Goal: Find specific page/section: Find specific page/section

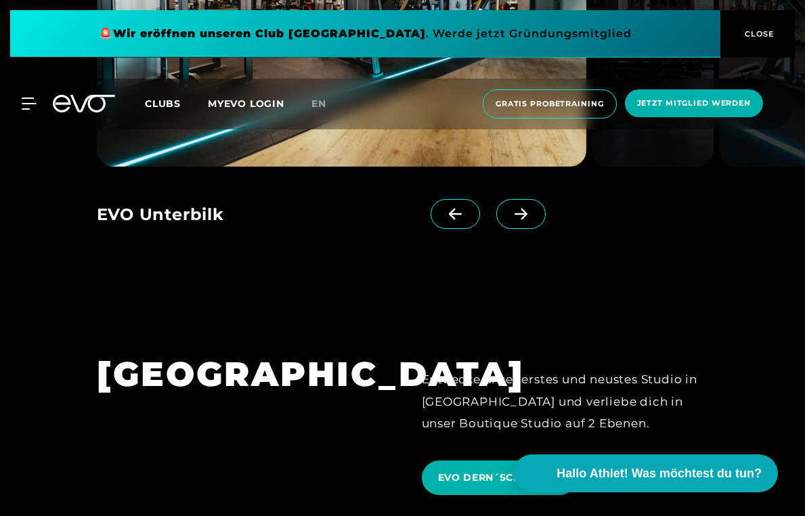
scroll to position [2832, 0]
click at [524, 209] on icon at bounding box center [521, 215] width 13 height 12
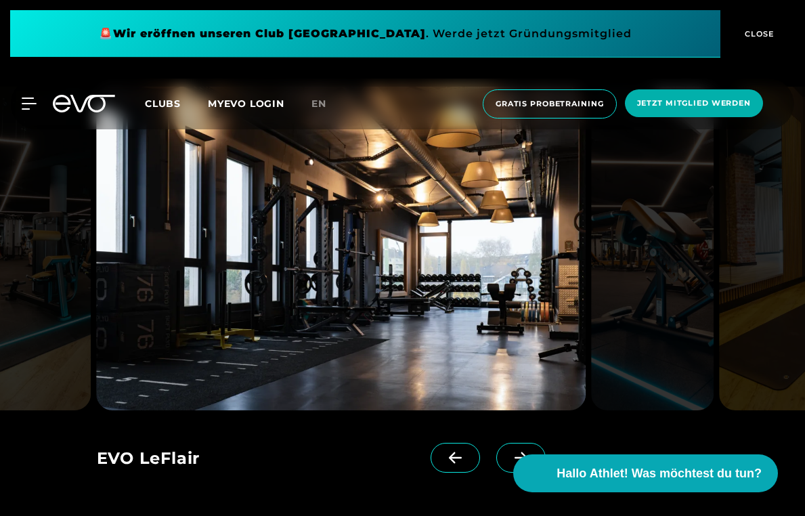
scroll to position [2565, 0]
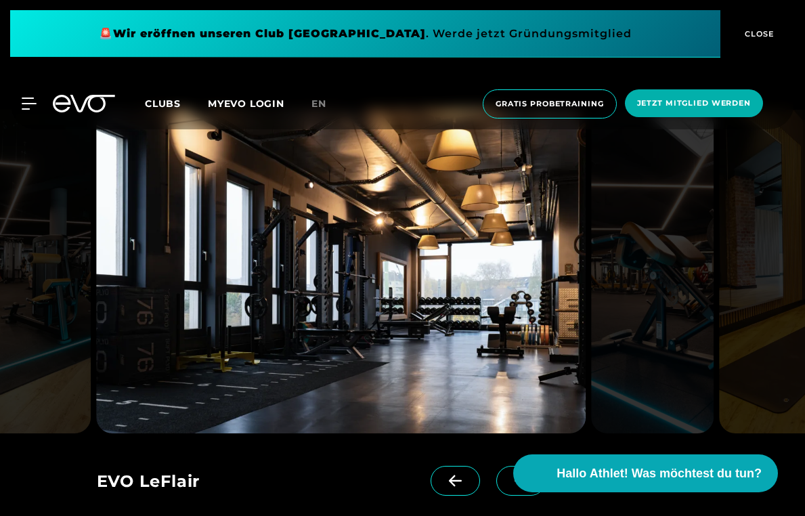
click at [515, 475] on icon at bounding box center [521, 481] width 24 height 12
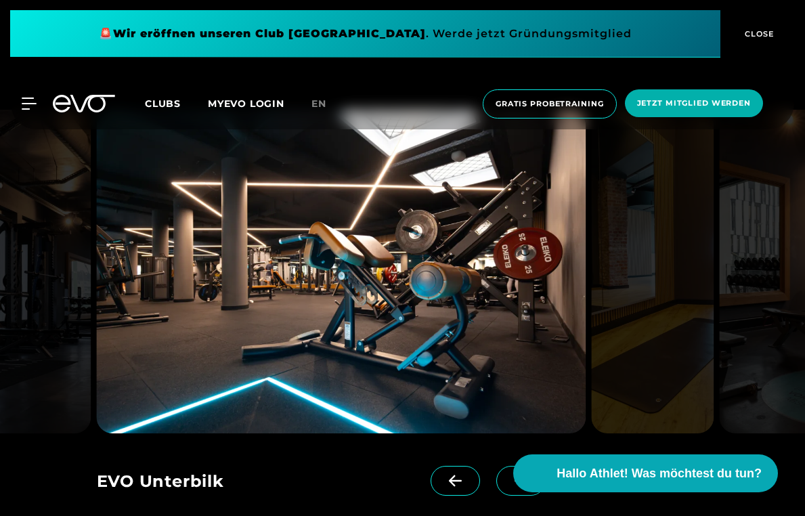
click at [515, 475] on icon at bounding box center [521, 481] width 24 height 12
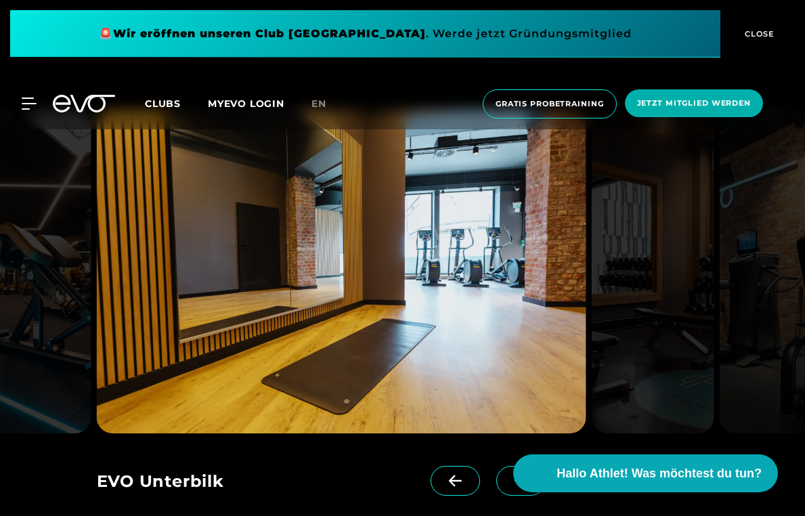
click at [512, 475] on icon at bounding box center [521, 481] width 24 height 12
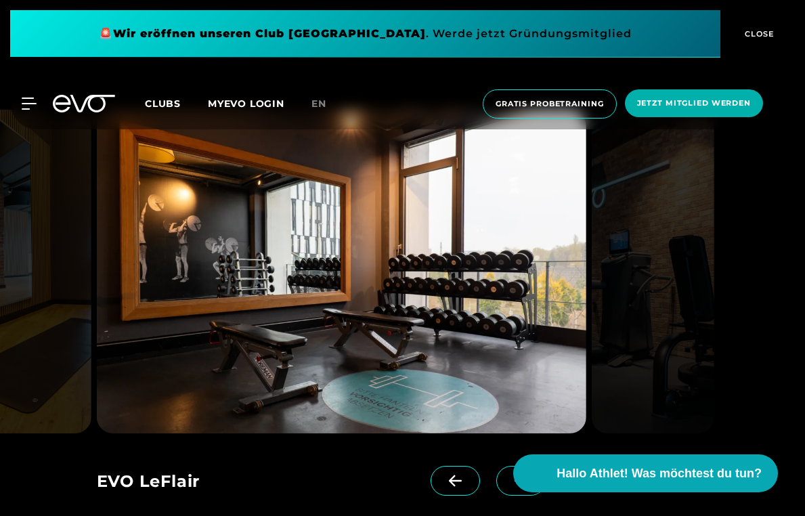
click at [512, 475] on icon at bounding box center [521, 481] width 24 height 12
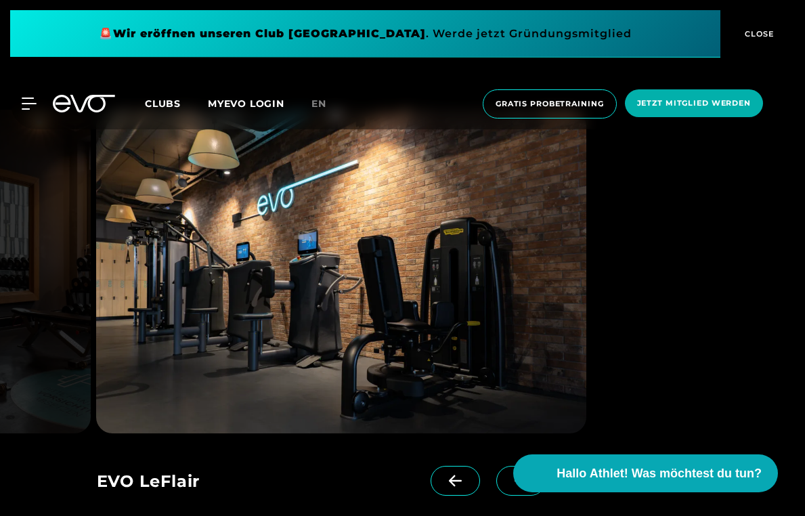
click at [512, 475] on icon at bounding box center [521, 481] width 24 height 12
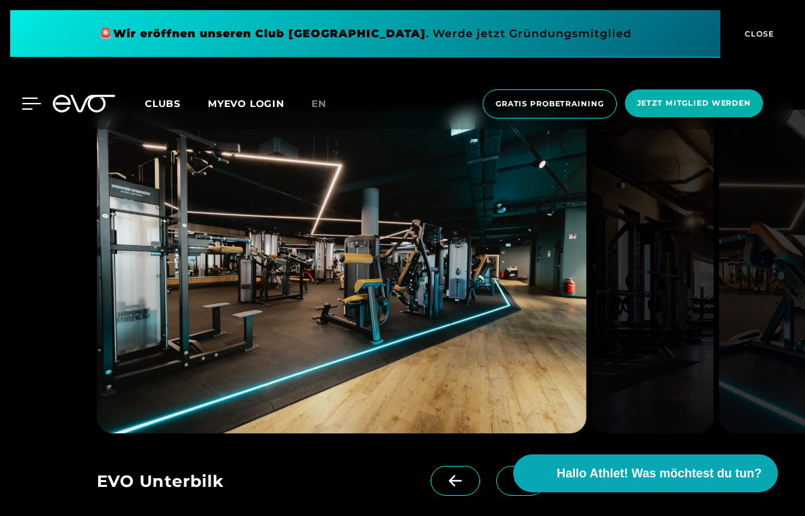
click at [28, 105] on icon at bounding box center [32, 104] width 20 height 12
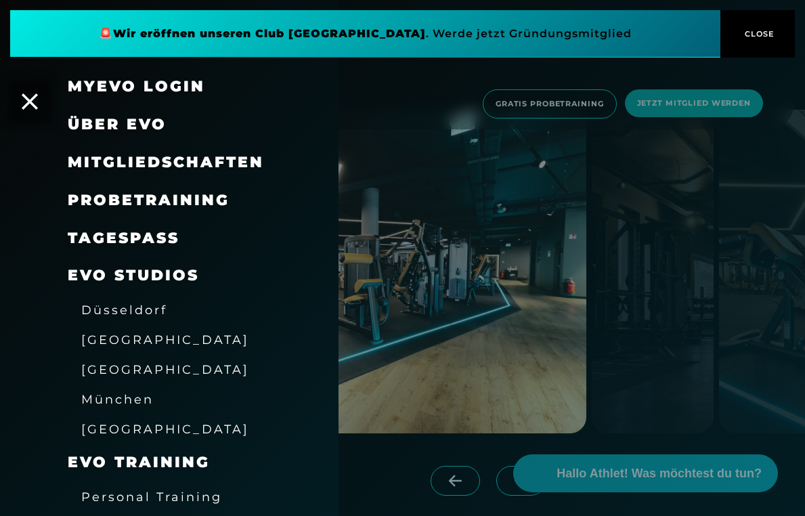
click at [131, 398] on span "München" at bounding box center [117, 399] width 72 height 14
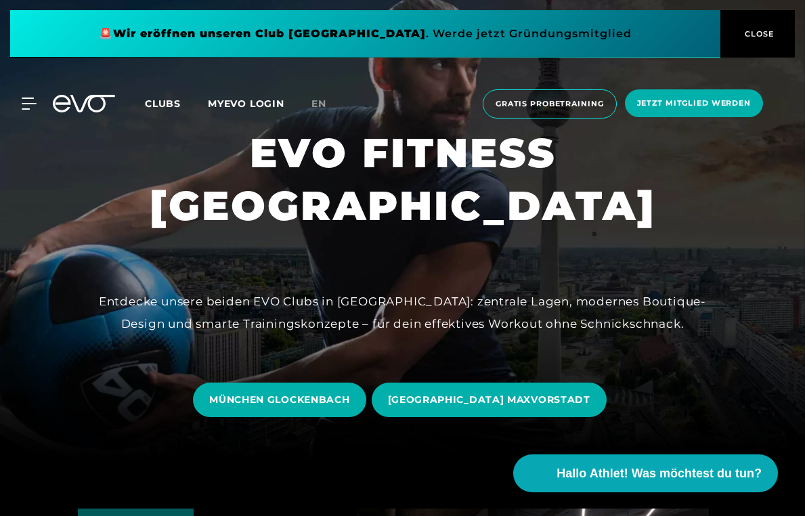
scroll to position [57, 0]
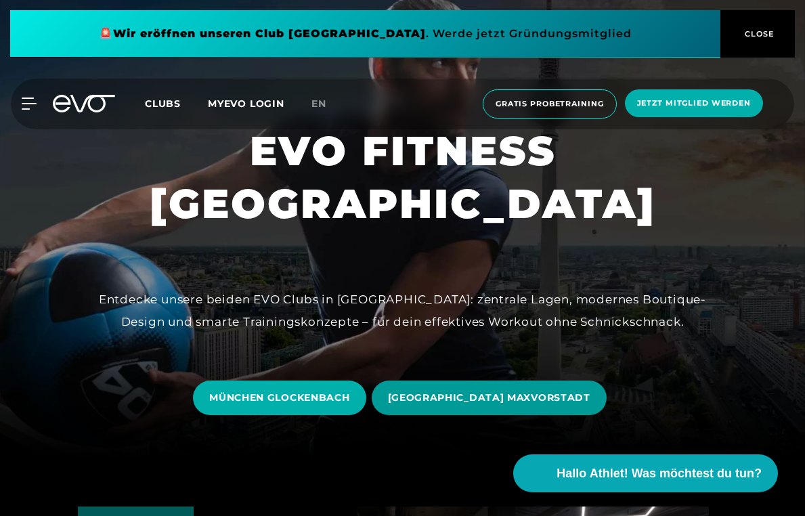
click at [435, 393] on span "[GEOGRAPHIC_DATA] MAXVORSTADT" at bounding box center [489, 398] width 203 height 14
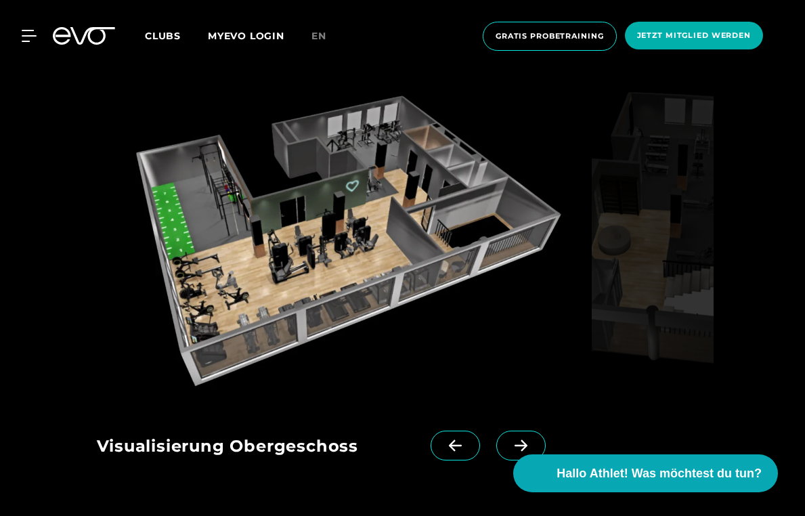
scroll to position [1758, 0]
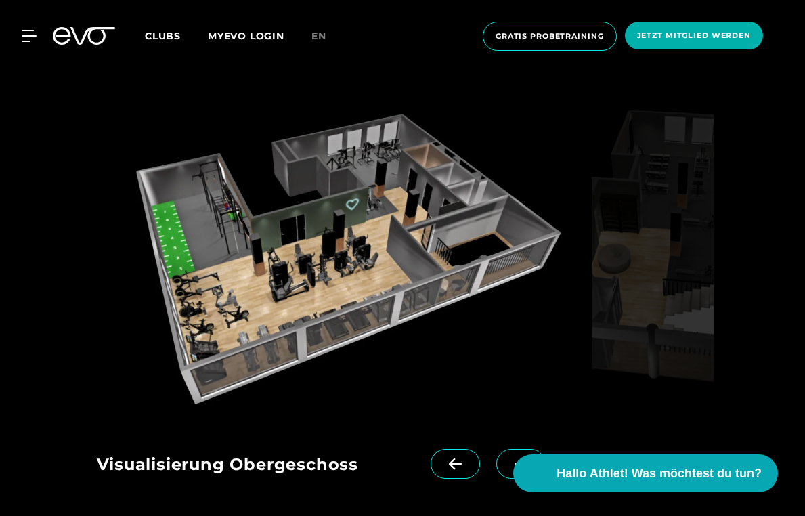
click at [524, 449] on span at bounding box center [521, 464] width 49 height 30
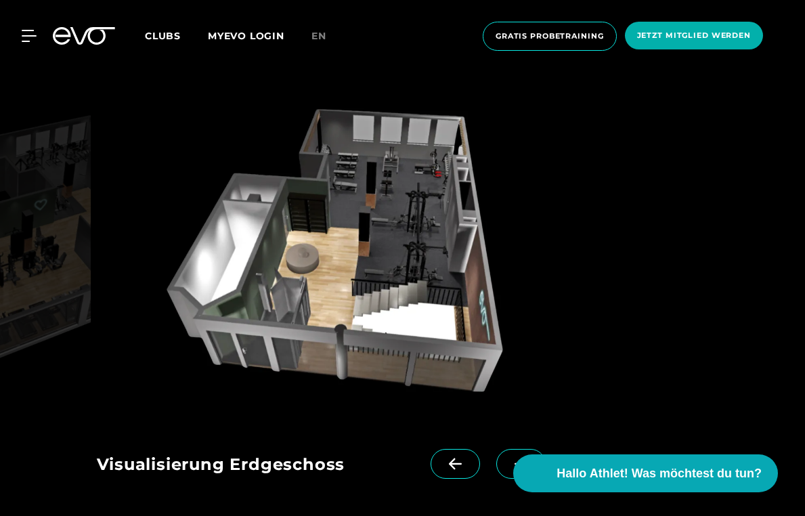
click at [524, 459] on icon at bounding box center [521, 465] width 13 height 12
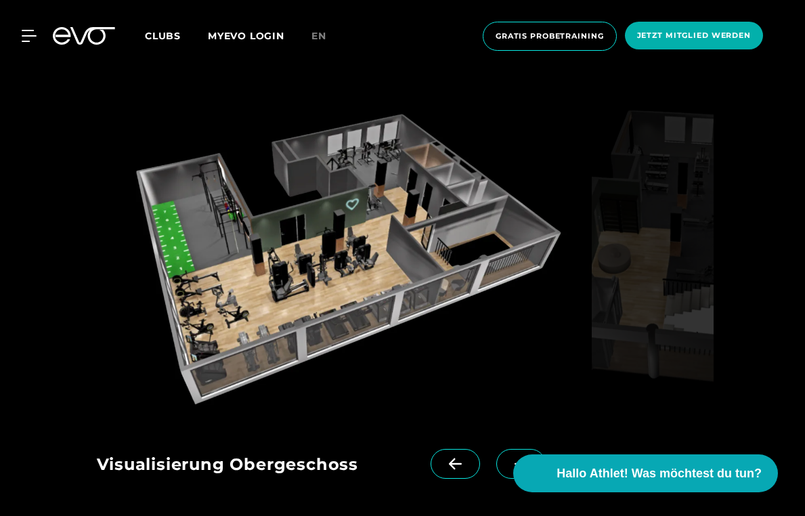
click at [524, 459] on icon at bounding box center [521, 465] width 13 height 12
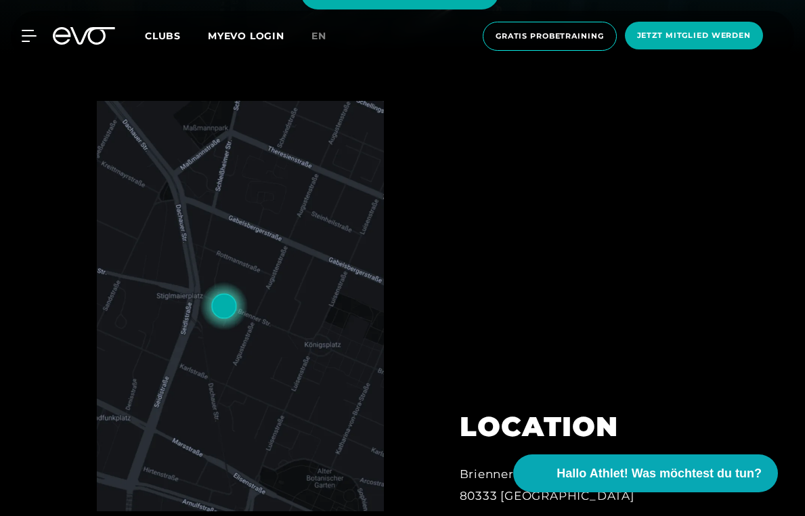
scroll to position [459, 0]
